Goal: Information Seeking & Learning: Learn about a topic

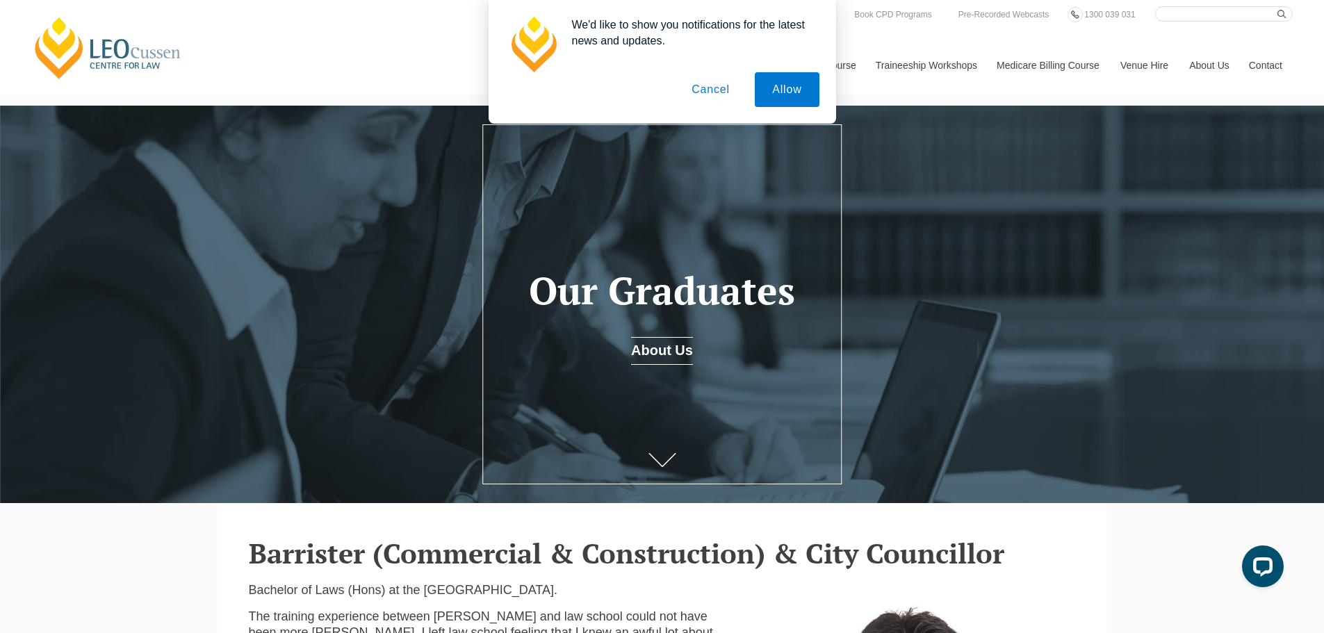
click at [707, 90] on button "Cancel" at bounding box center [710, 89] width 73 height 35
